Goal: Find specific page/section: Find specific page/section

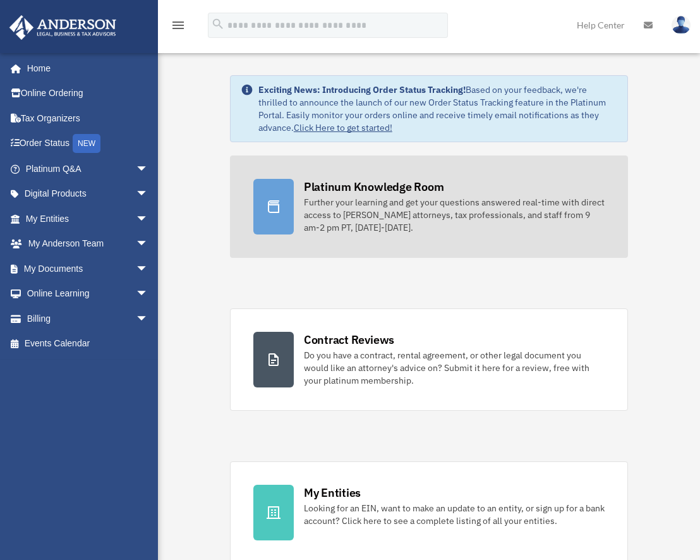
click at [335, 182] on div "Platinum Knowledge Room" at bounding box center [374, 187] width 140 height 16
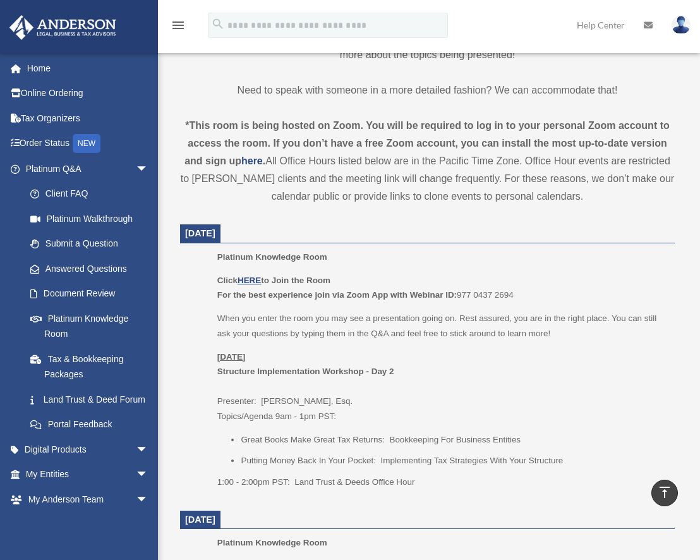
scroll to position [442, 0]
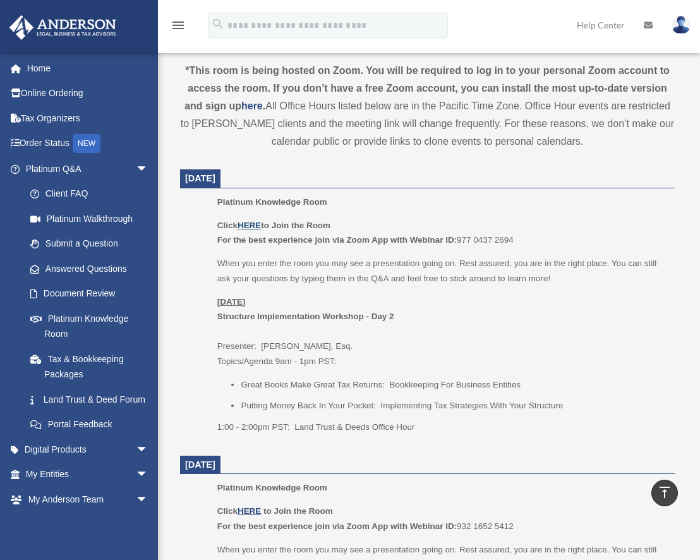
click at [254, 227] on u "HERE" at bounding box center [249, 224] width 23 height 9
click at [255, 226] on u "HERE" at bounding box center [249, 224] width 23 height 9
drag, startPoint x: 519, startPoint y: 239, endPoint x: 459, endPoint y: 243, distance: 60.7
click at [459, 243] on p "Click HERE to Join the Room For the best experience join via Zoom App with Webi…" at bounding box center [441, 233] width 448 height 30
copy p "977 0437 2694"
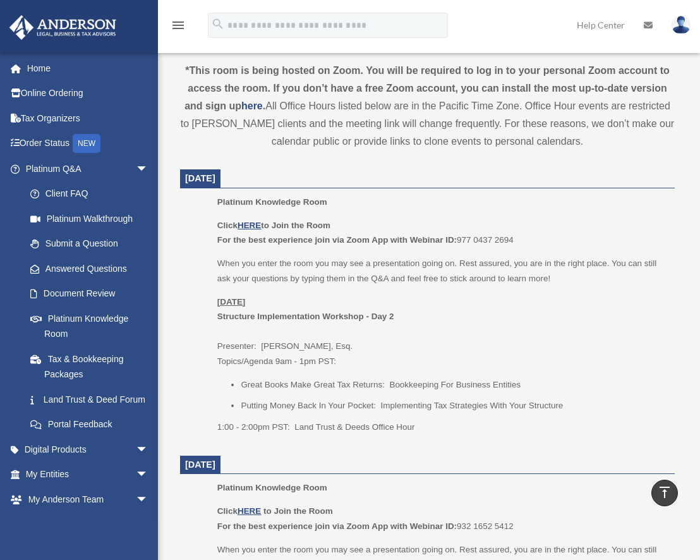
click at [417, 339] on p "Friday, September 26 Structure Implementation Workshop - Day 2 Presenter: Josh …" at bounding box center [441, 331] width 448 height 75
click at [49, 92] on link "Online Ordering" at bounding box center [88, 93] width 159 height 25
